Goal: Check status: Check status

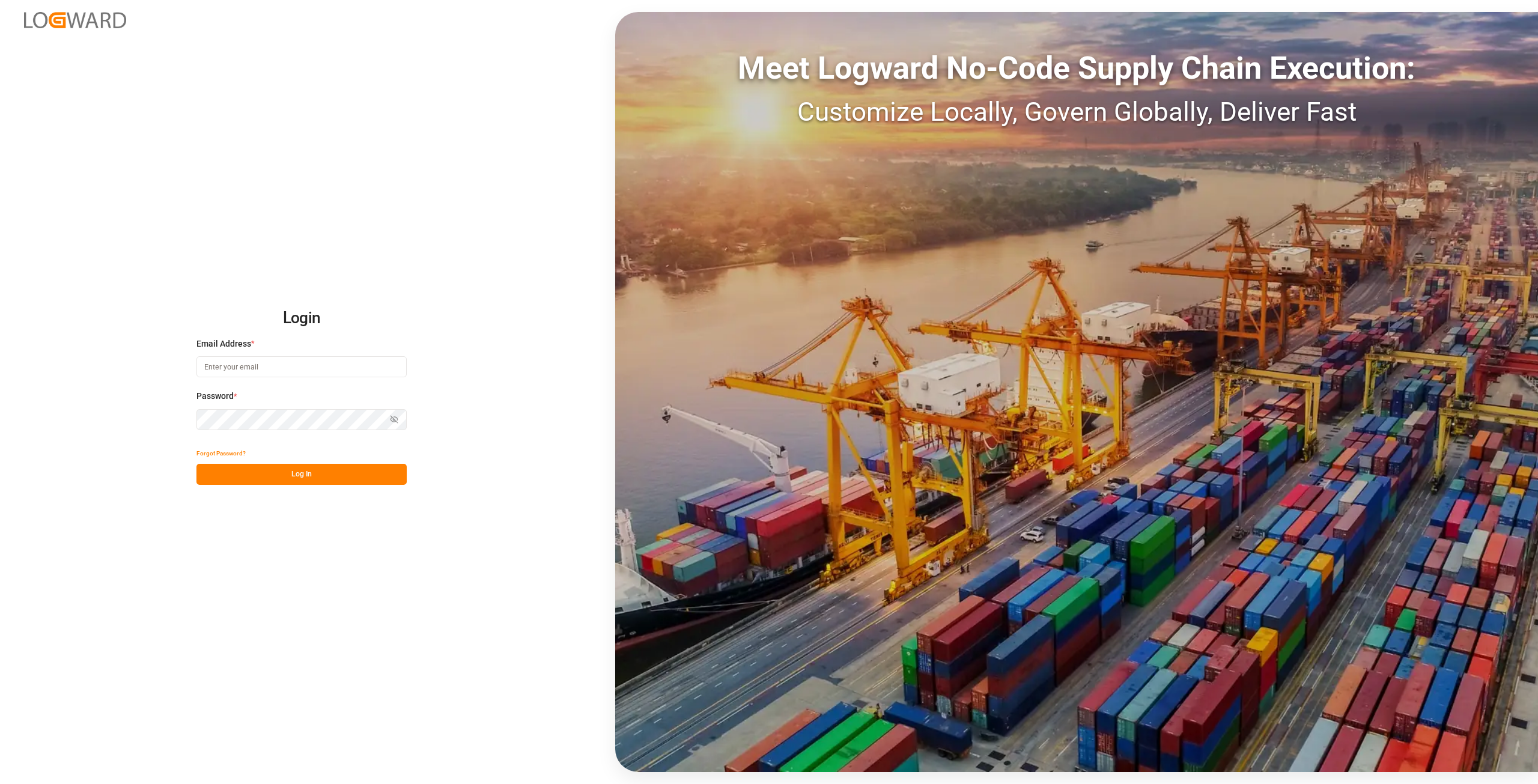
type input "alexander.schoeps@leschaco.com"
click at [46, 427] on div "Login Email Address * alexander.schoeps@leschaco.com Password * Show password F…" at bounding box center [769, 392] width 1538 height 784
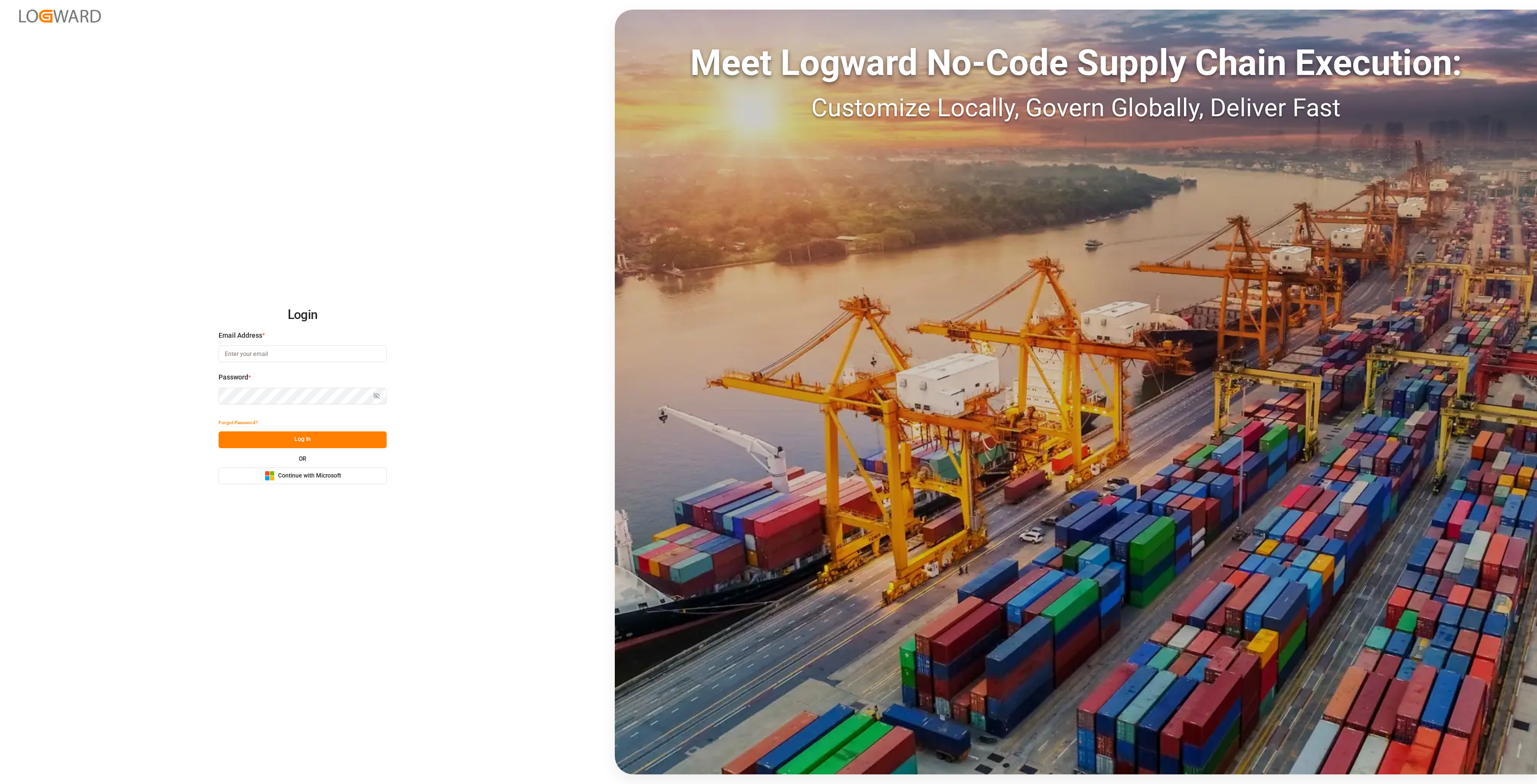
type input "alexander.schoeps@leschaco.com"
click at [110, 382] on div "Login Email Address * alexander.schoeps@leschaco.com Password * Show password F…" at bounding box center [768, 392] width 1537 height 784
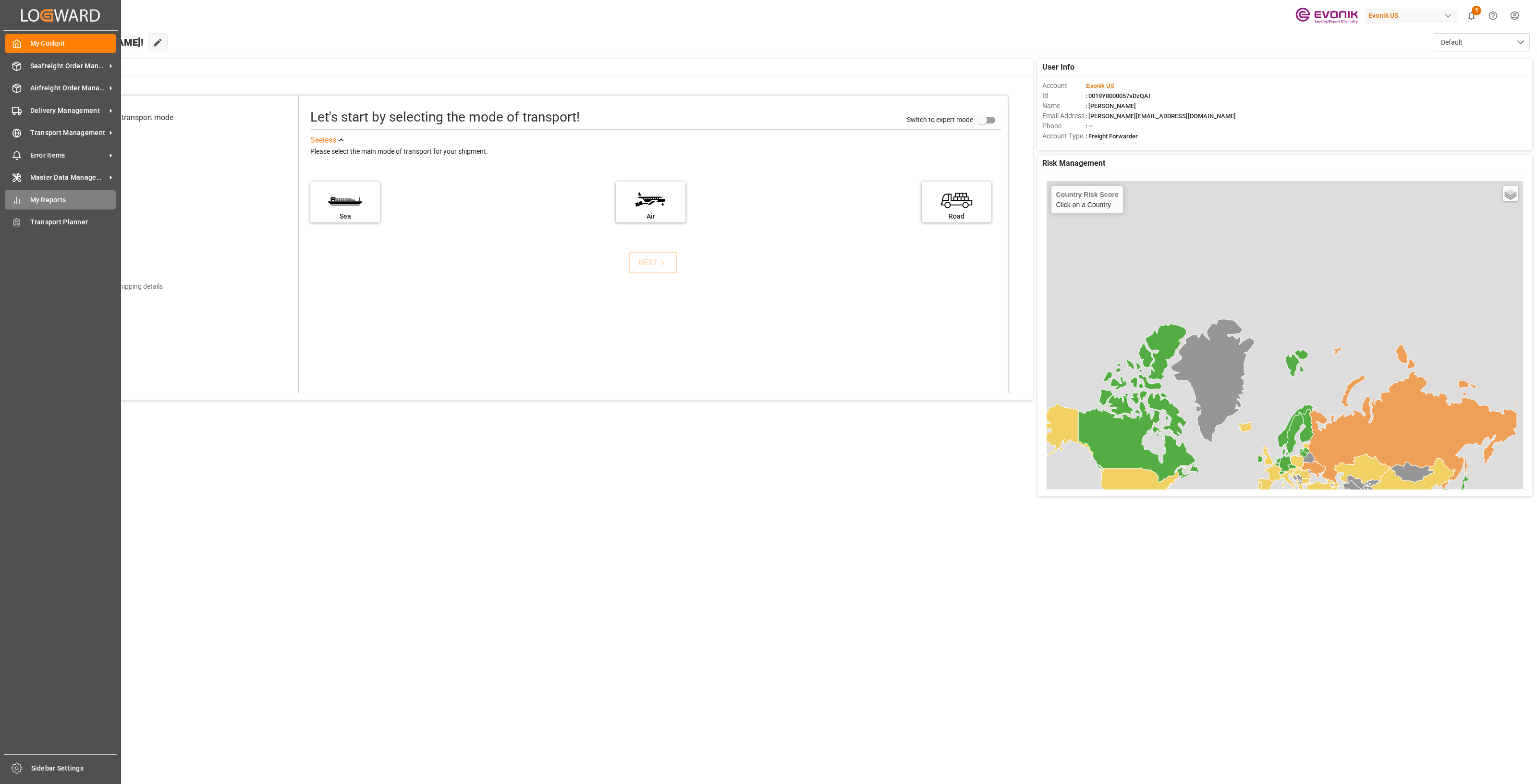
click at [45, 202] on span "My Reports" at bounding box center [73, 200] width 86 height 10
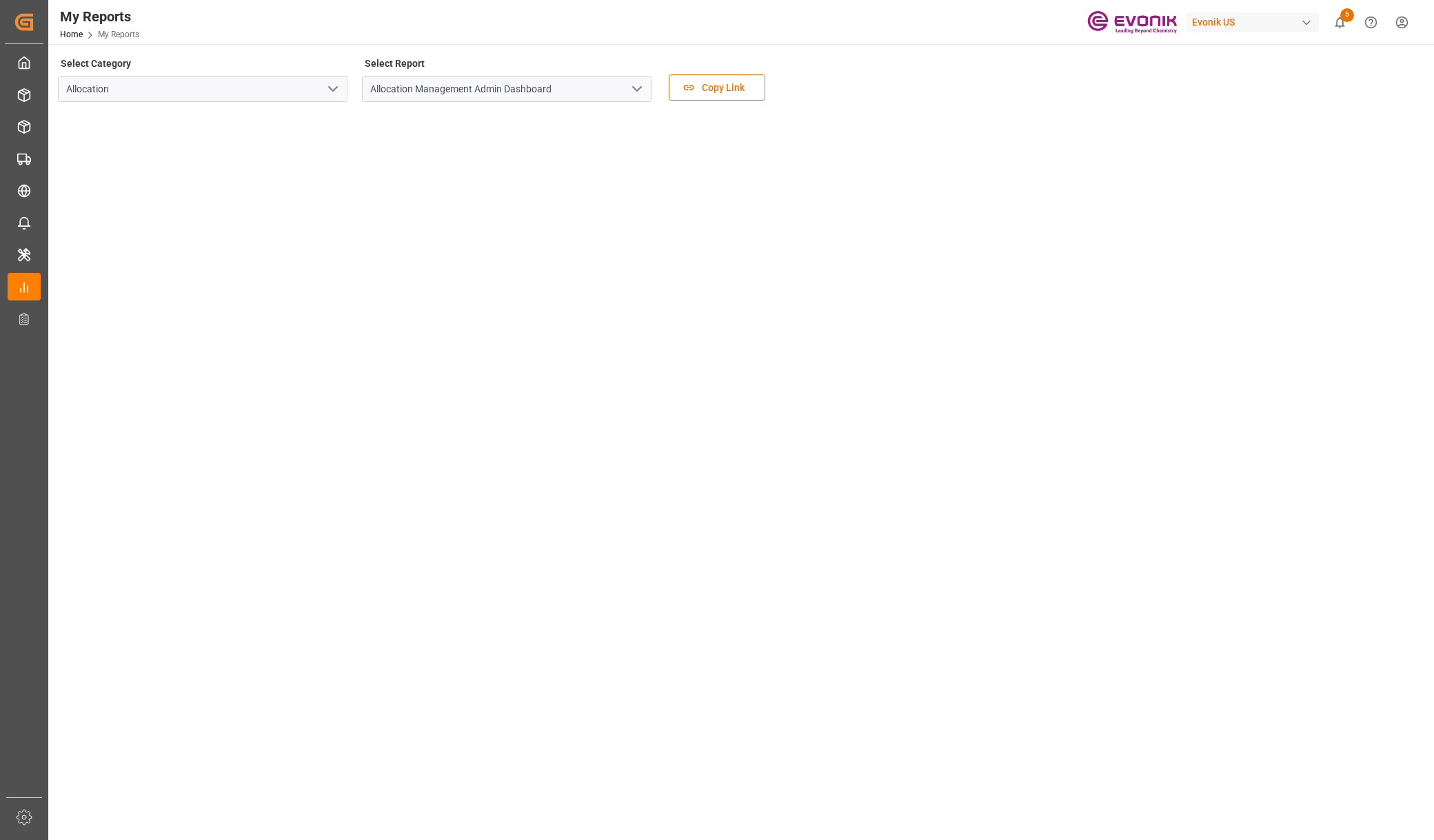
click at [252, 725] on main "Select Category Allocation Select Report Allocation Management Admin Dashboard …" at bounding box center [739, 448] width 1383 height 789
click at [181, 705] on main "Select Category Allocation Select Report Allocation Management Admin Dashboard …" at bounding box center [739, 448] width 1383 height 789
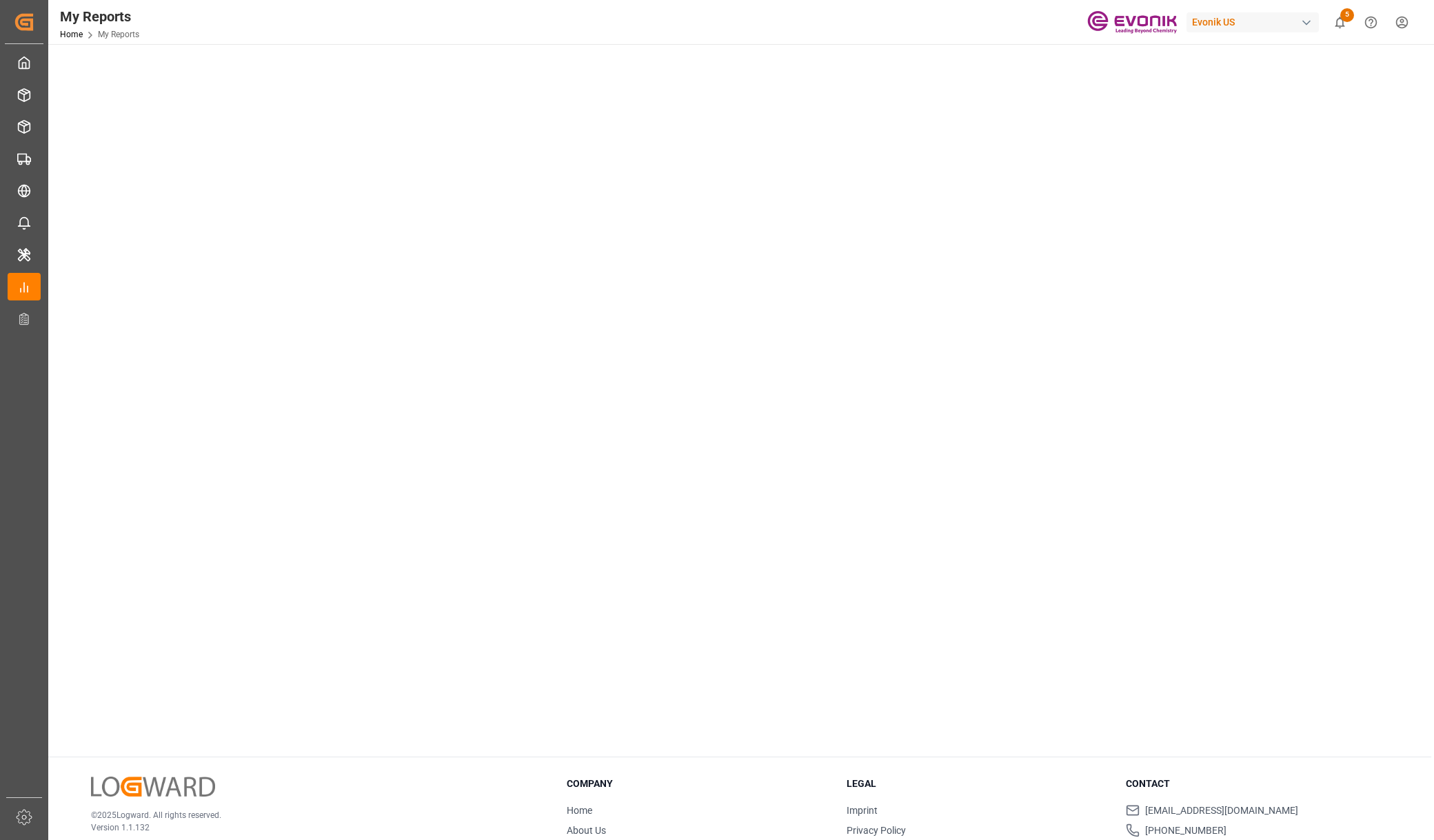
click at [131, 616] on main "Select Category Allocation Select Report Allocation Management Admin Dashboard …" at bounding box center [739, 362] width 1383 height 789
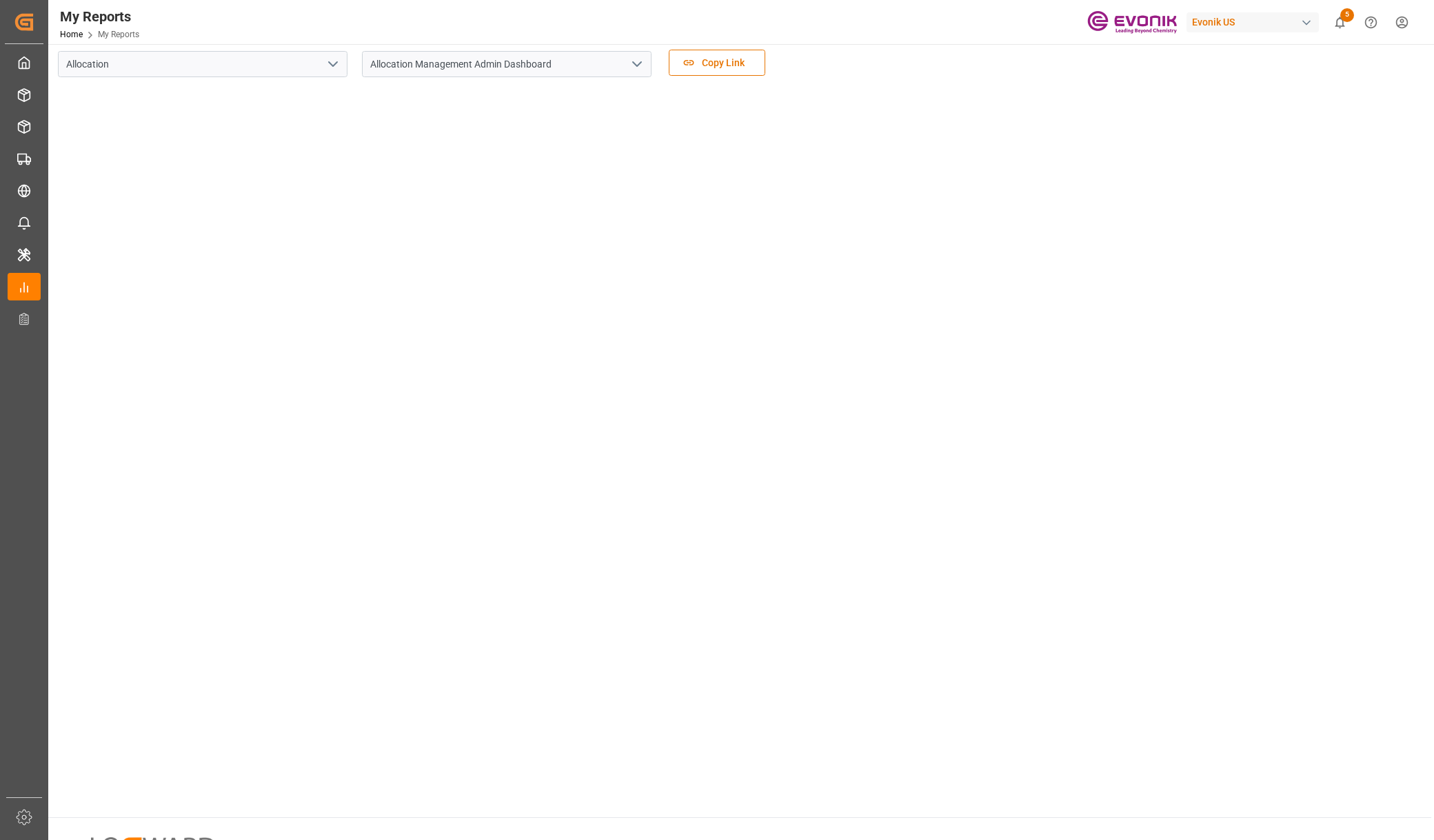
scroll to position [0, 0]
